Goal: Information Seeking & Learning: Learn about a topic

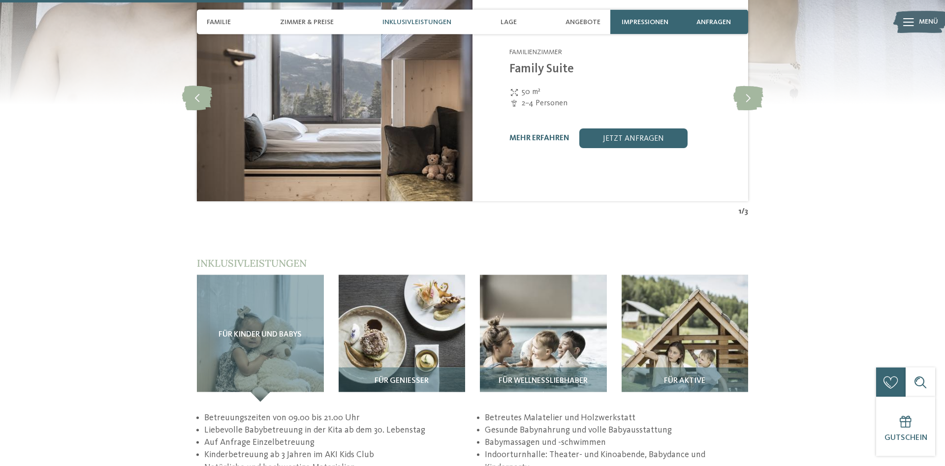
scroll to position [1518, 0]
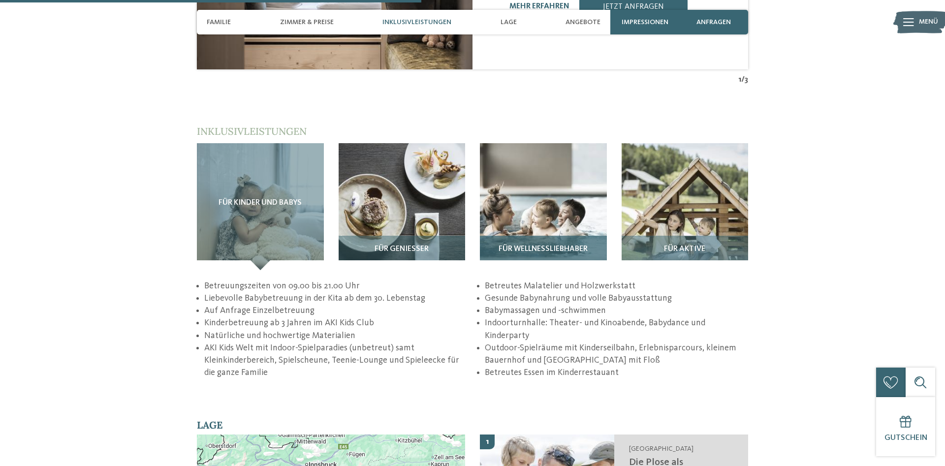
click at [580, 245] on span "Für Wellnessliebhaber" at bounding box center [543, 249] width 89 height 9
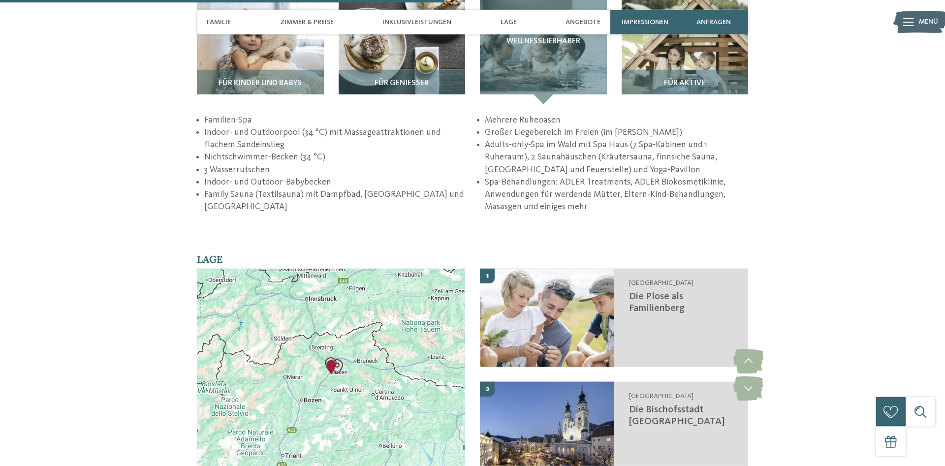
scroll to position [1568, 0]
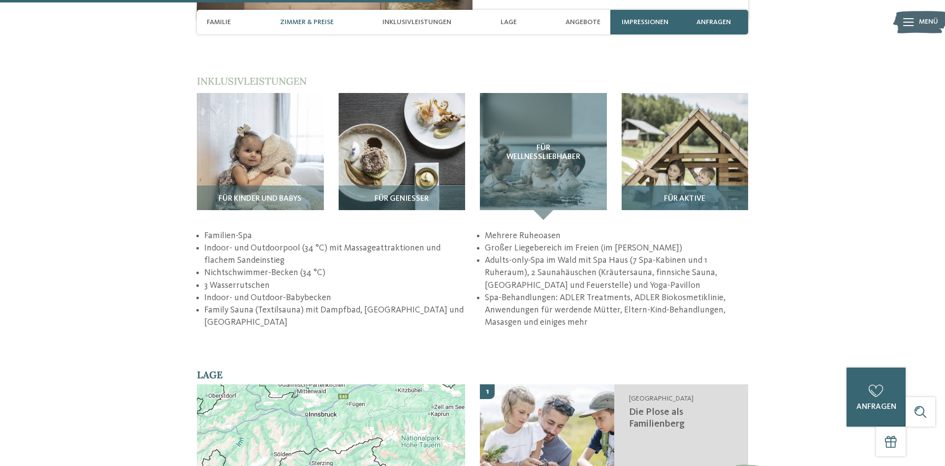
click at [649, 148] on img at bounding box center [685, 156] width 127 height 127
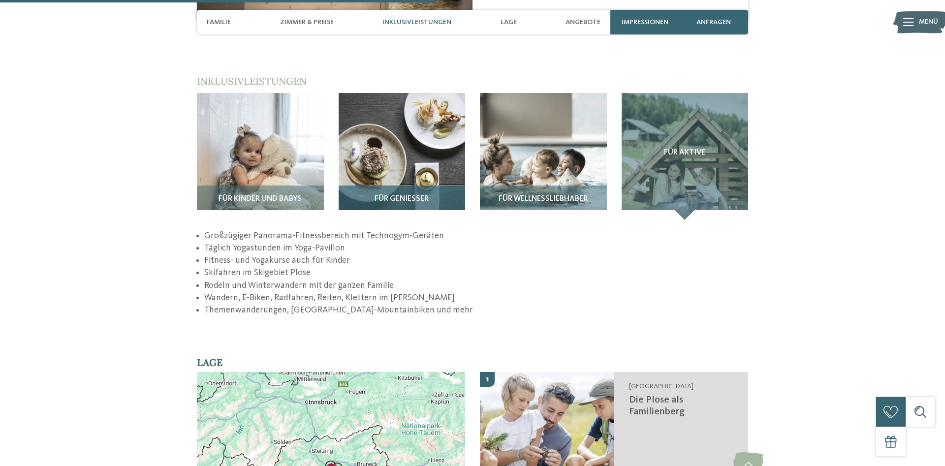
click at [432, 159] on img at bounding box center [402, 156] width 127 height 127
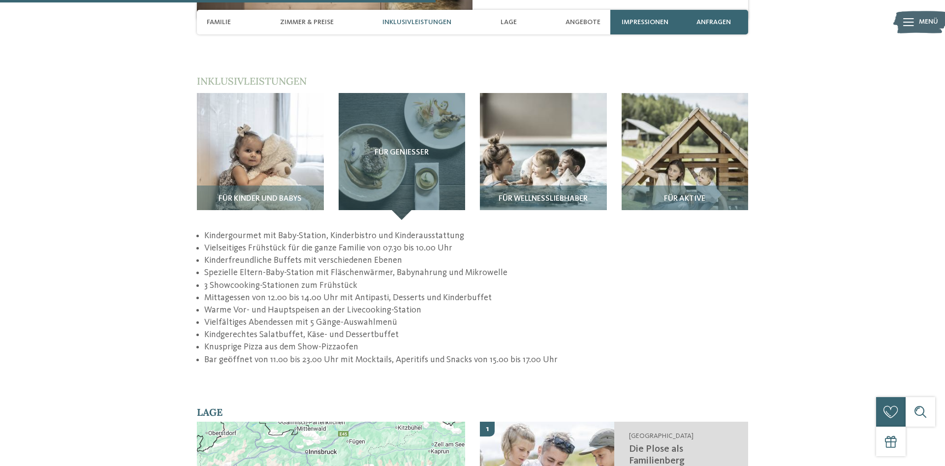
click at [418, 317] on li "Vielfältiges Abendessen mit 5 Gänge-Auswahlmenü" at bounding box center [476, 323] width 544 height 12
click at [365, 341] on li "Knusprige Pizza aus dem Show-Pizzaofen" at bounding box center [476, 347] width 544 height 12
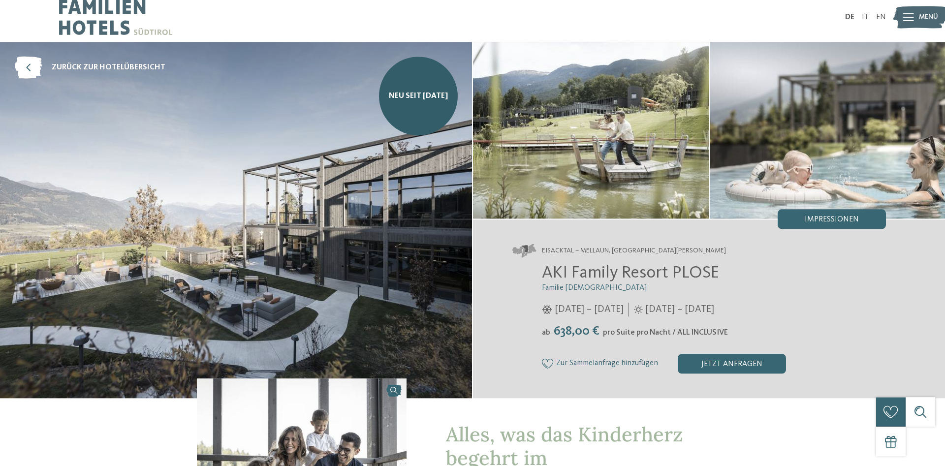
scroll to position [0, 0]
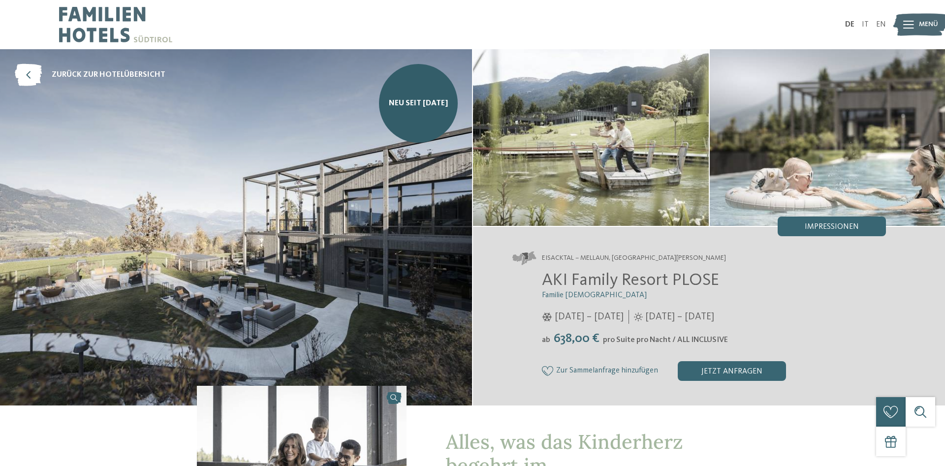
click at [907, 35] on div at bounding box center [909, 24] width 11 height 25
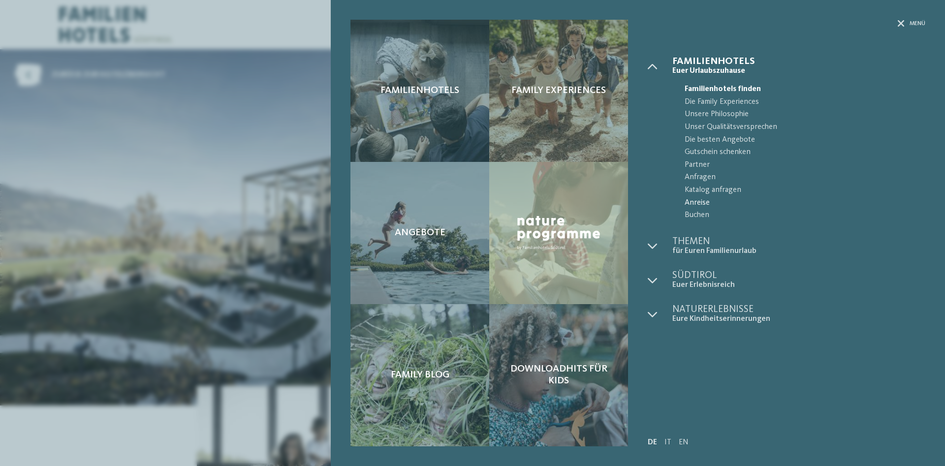
click at [693, 201] on span "Anreise" at bounding box center [805, 203] width 241 height 13
click at [252, 126] on div "Familienhotels Family Experiences Angebote" at bounding box center [472, 233] width 945 height 466
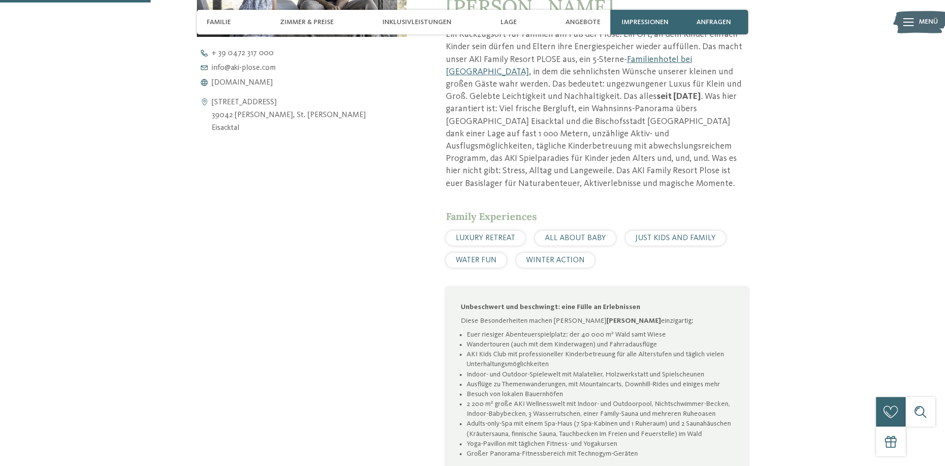
scroll to position [402, 0]
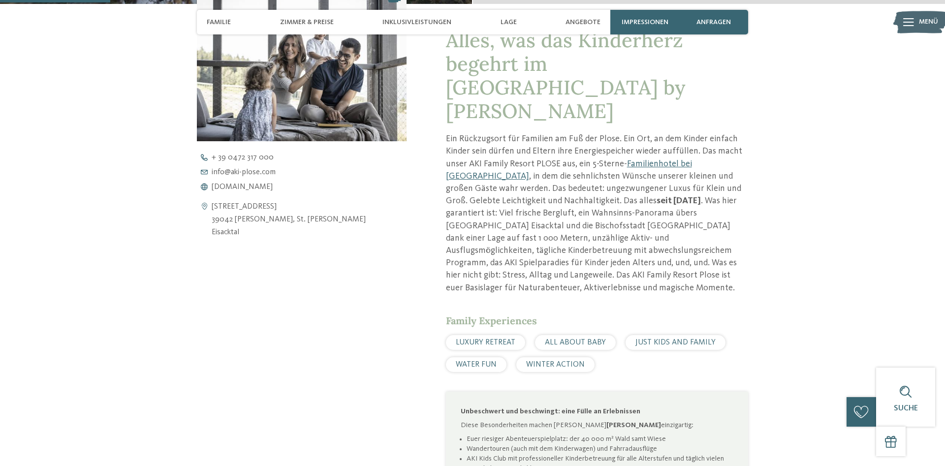
click at [208, 217] on icon at bounding box center [204, 220] width 15 height 38
drag, startPoint x: 208, startPoint y: 217, endPoint x: 274, endPoint y: 221, distance: 66.6
click at [274, 221] on div "[STREET_ADDRESS] 39042 Mellaun, [GEOGRAPHIC_DATA][PERSON_NAME] [GEOGRAPHIC_DATA]" at bounding box center [302, 220] width 210 height 38
click at [281, 222] on address "[STREET_ADDRESS] 39042 Mellaun, [GEOGRAPHIC_DATA][PERSON_NAME] [GEOGRAPHIC_DATA]" at bounding box center [289, 220] width 154 height 38
drag, startPoint x: 329, startPoint y: 223, endPoint x: 212, endPoint y: 208, distance: 118.1
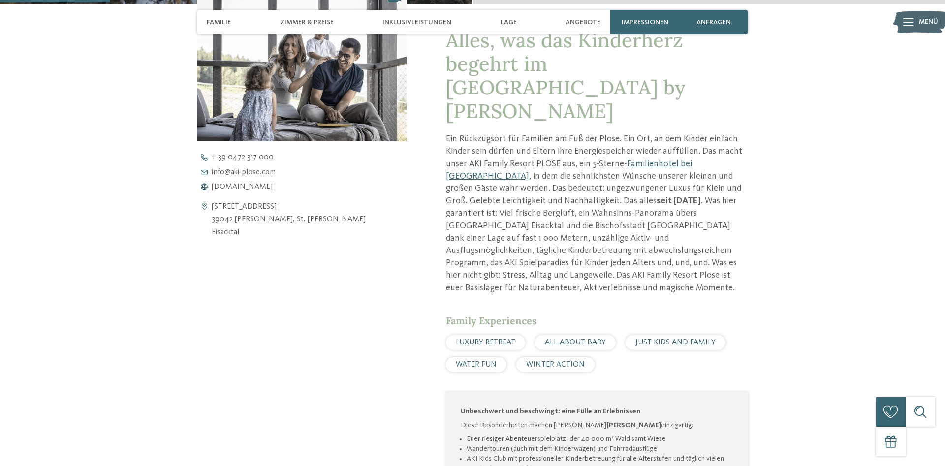
click at [212, 208] on div "[STREET_ADDRESS] 39042 Mellaun, [GEOGRAPHIC_DATA][PERSON_NAME] [GEOGRAPHIC_DATA]" at bounding box center [302, 220] width 210 height 38
copy address "[STREET_ADDRESS][PERSON_NAME]"
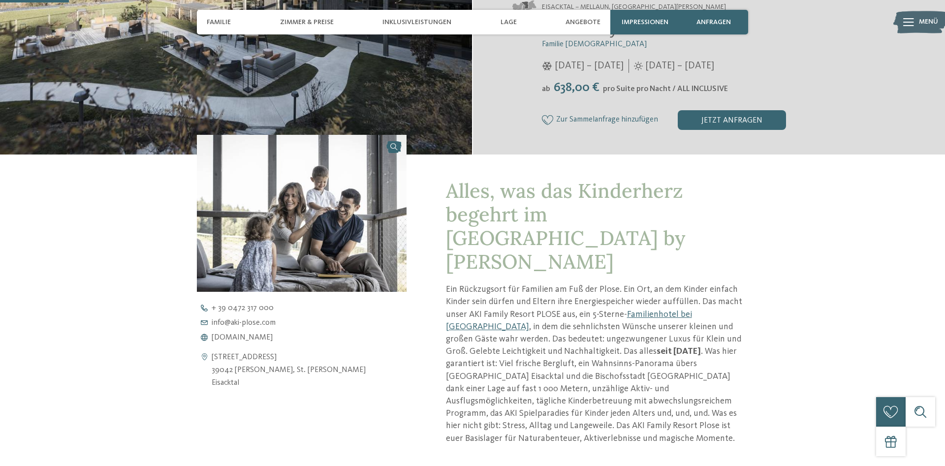
scroll to position [0, 0]
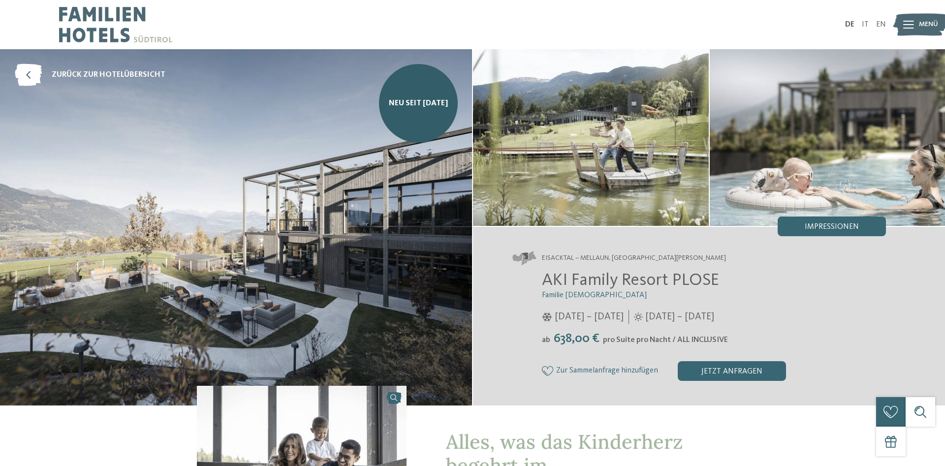
click at [484, 2] on div "DE IT EN Menü" at bounding box center [680, 24] width 414 height 49
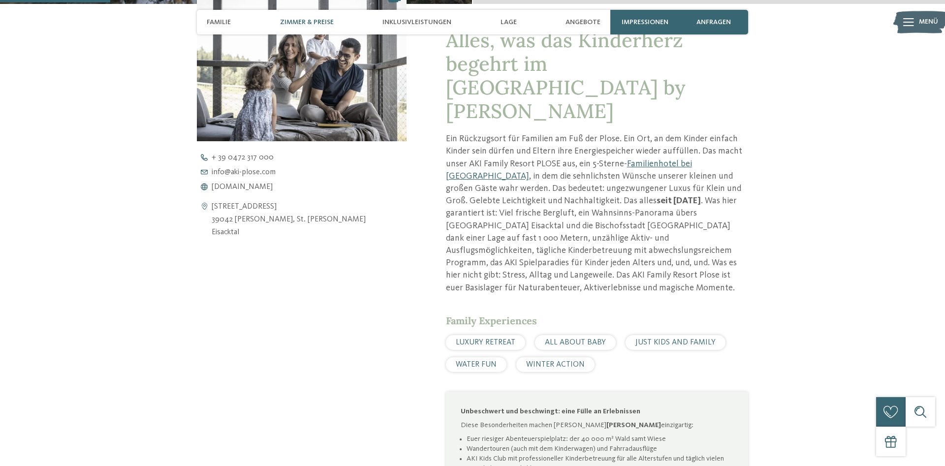
click at [323, 26] on span "Zimmer & Preise" at bounding box center [307, 22] width 54 height 8
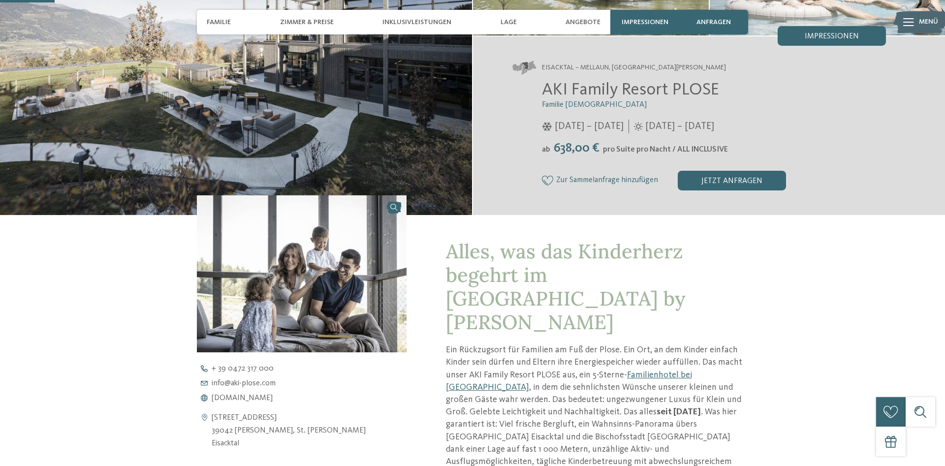
scroll to position [201, 0]
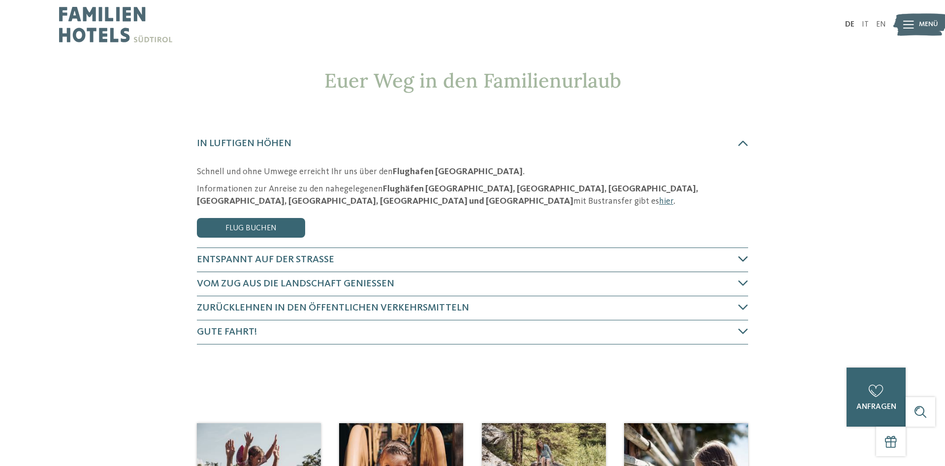
click at [350, 261] on h4 "Entspannt auf der Straße" at bounding box center [468, 260] width 542 height 14
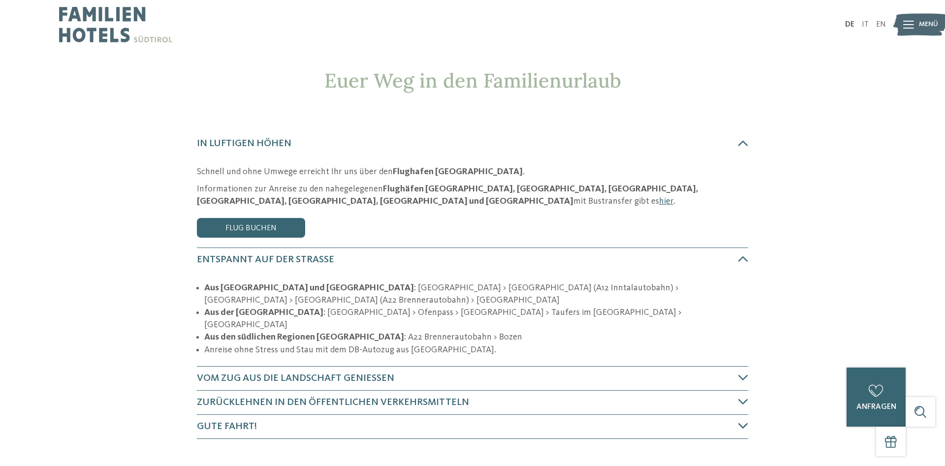
click at [626, 420] on h4 "Gute Fahrt!" at bounding box center [468, 427] width 542 height 14
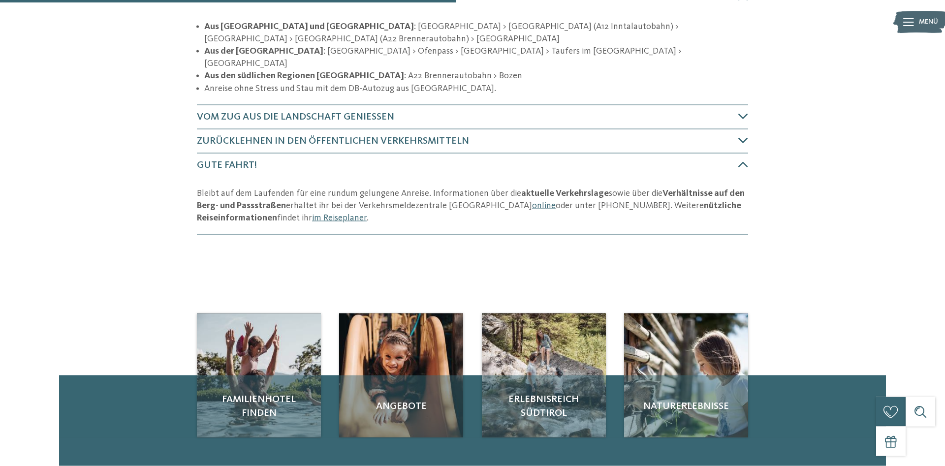
scroll to position [188, 0]
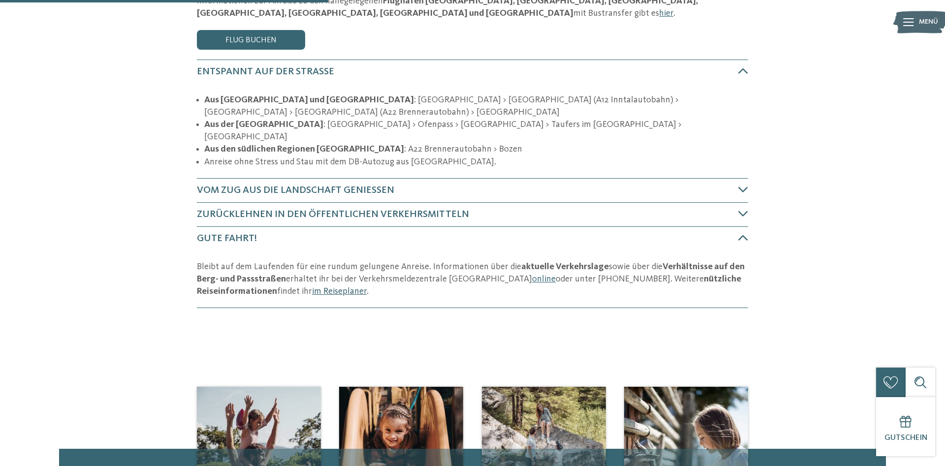
click at [312, 287] on link "im Reiseplaner" at bounding box center [339, 291] width 55 height 9
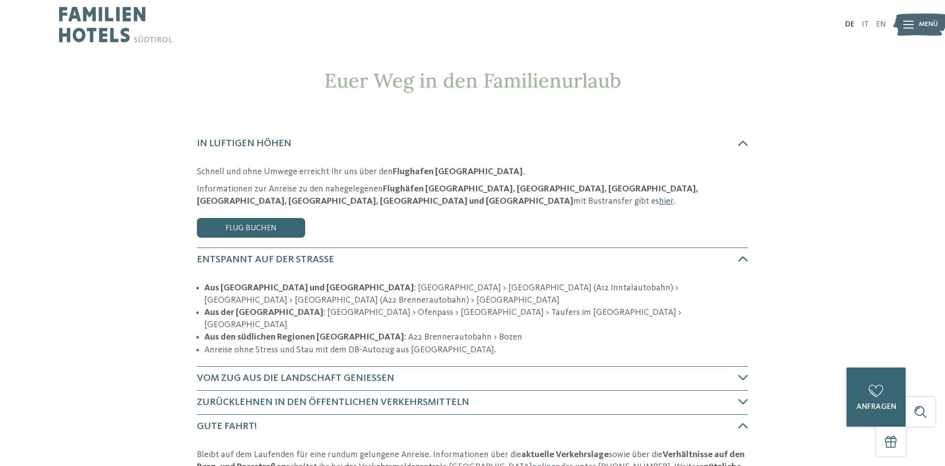
click at [915, 29] on img at bounding box center [921, 24] width 54 height 27
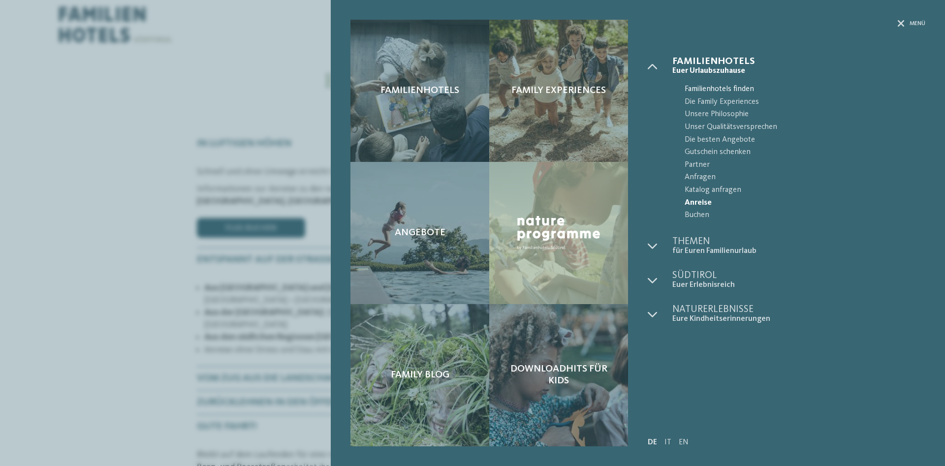
click at [735, 87] on span "Familienhotels finden" at bounding box center [805, 89] width 241 height 13
click at [180, 100] on div "Familienhotels Family Experiences Angebote" at bounding box center [472, 233] width 945 height 466
